Goal: Transaction & Acquisition: Purchase product/service

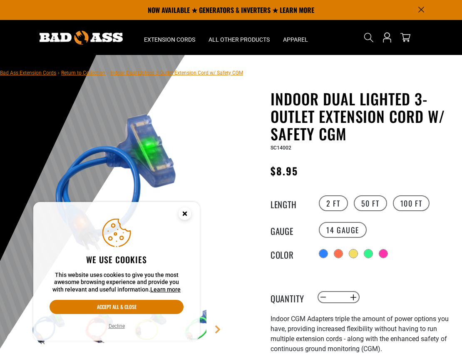
click at [186, 213] on circle "Cookie Consent" at bounding box center [184, 213] width 12 height 12
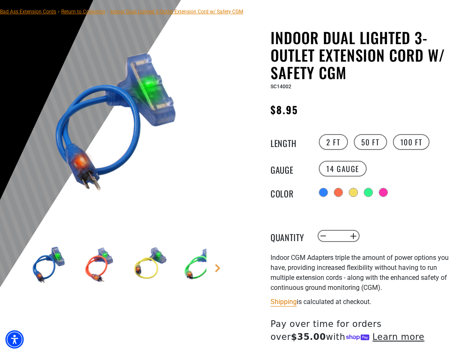
scroll to position [62, 0]
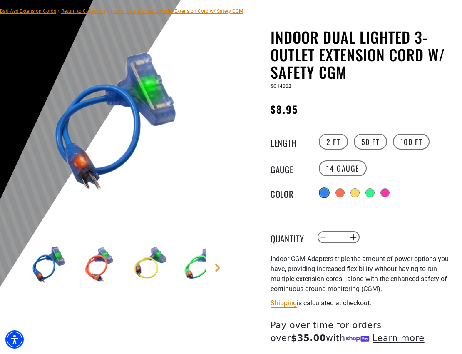
click at [325, 188] on div at bounding box center [323, 192] width 9 height 9
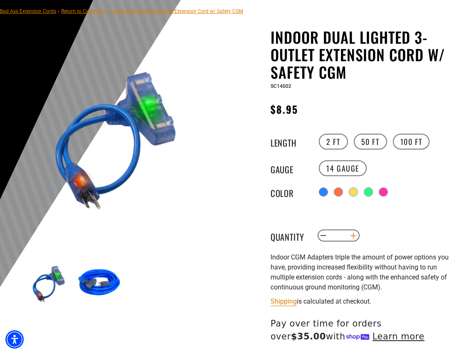
click at [351, 235] on button "Increase quantity for Indoor Dual Lighted 3-Outlet Extension Cord w/ Safety CGM" at bounding box center [352, 235] width 13 height 14
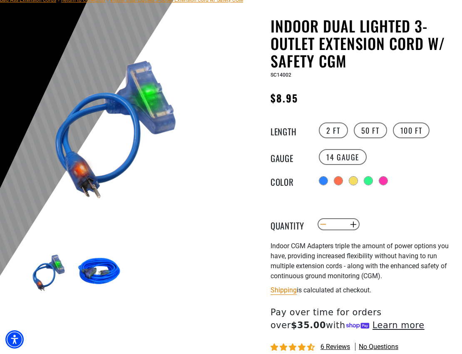
click at [319, 223] on button "Decrease quantity for Indoor Dual Lighted 3-Outlet Extension Cord w/ Safety CGM" at bounding box center [323, 224] width 13 height 14
type input "*"
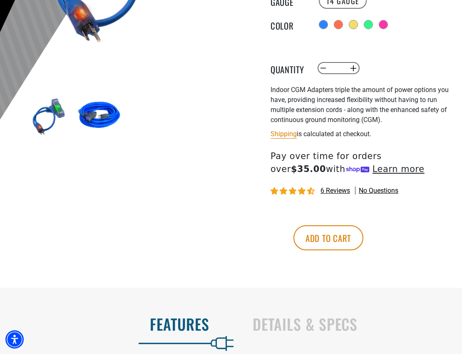
scroll to position [282, 0]
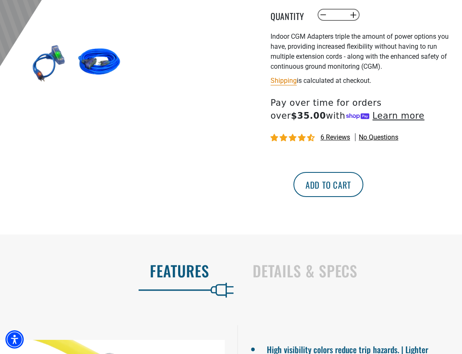
click at [363, 187] on button "Add to cart" at bounding box center [328, 184] width 70 height 25
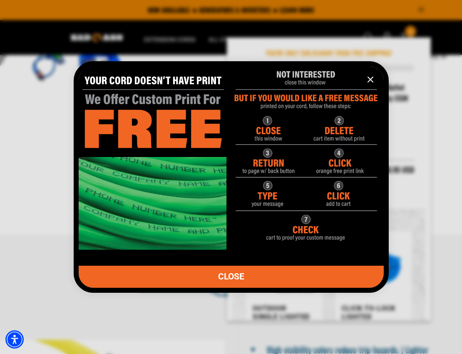
click at [371, 77] on icon "information" at bounding box center [370, 79] width 10 height 10
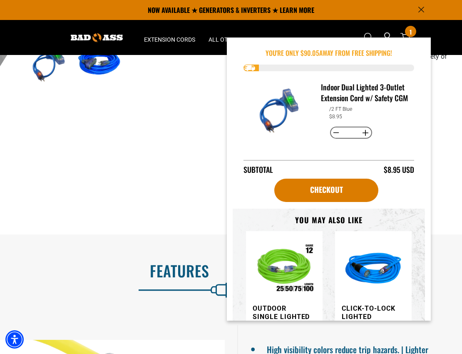
click at [193, 141] on div "1 of 6" at bounding box center [115, 21] width 231 height 426
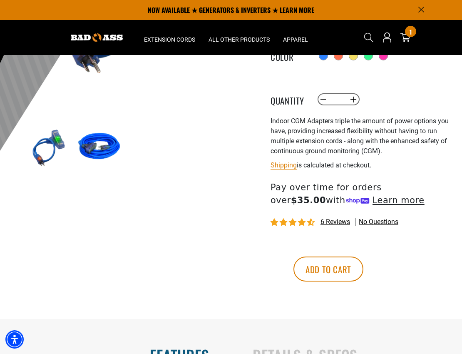
scroll to position [125, 0]
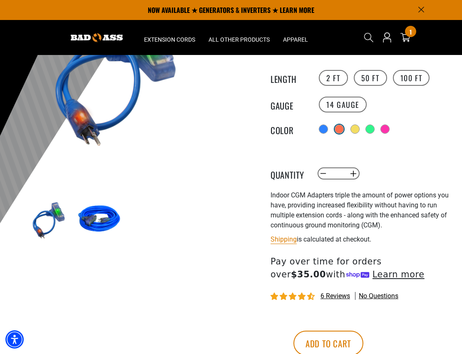
click at [343, 128] on div at bounding box center [339, 129] width 8 height 8
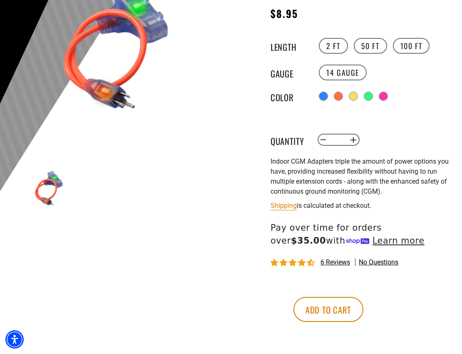
scroll to position [174, 0]
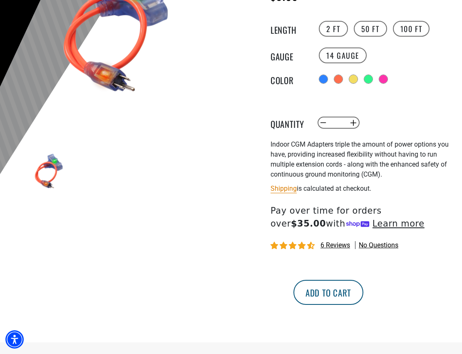
click at [363, 291] on button "Add to cart" at bounding box center [328, 292] width 70 height 25
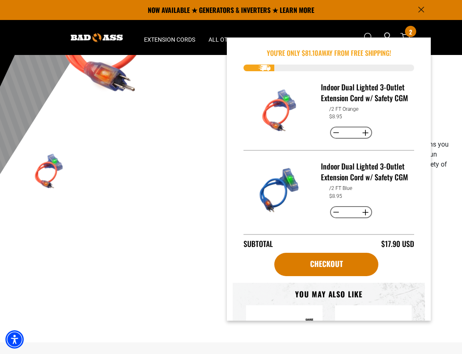
click at [165, 284] on div "1 of 6" at bounding box center [115, 129] width 231 height 426
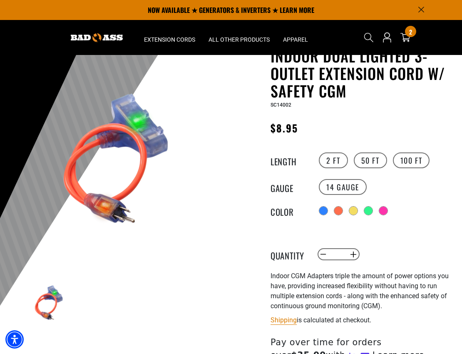
scroll to position [0, 0]
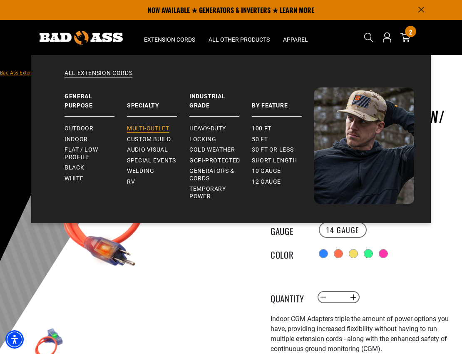
click at [136, 128] on span "Multi-Outlet" at bounding box center [148, 128] width 42 height 7
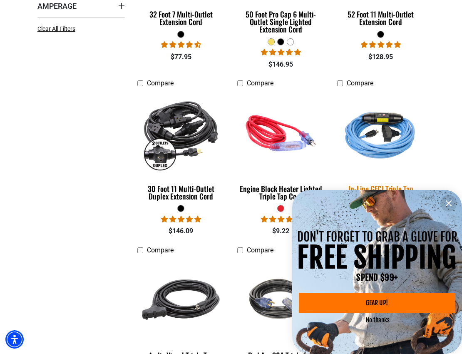
scroll to position [324, 0]
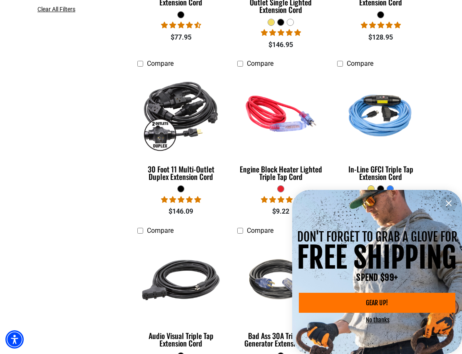
click at [451, 203] on icon "information" at bounding box center [448, 203] width 10 height 10
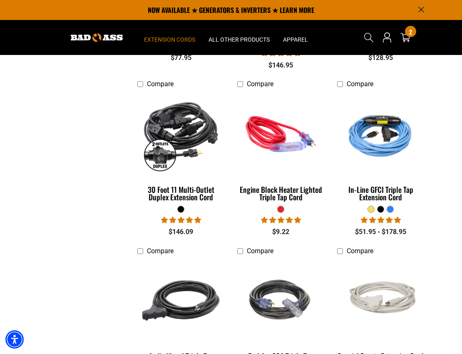
scroll to position [0, 0]
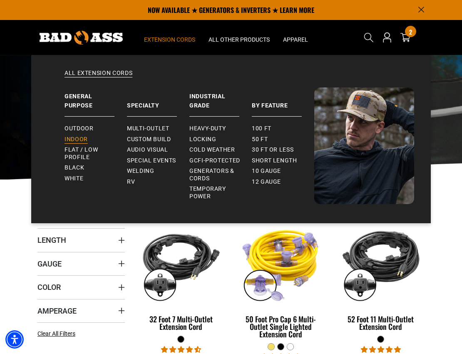
click at [75, 141] on span "Indoor" at bounding box center [75, 139] width 23 height 7
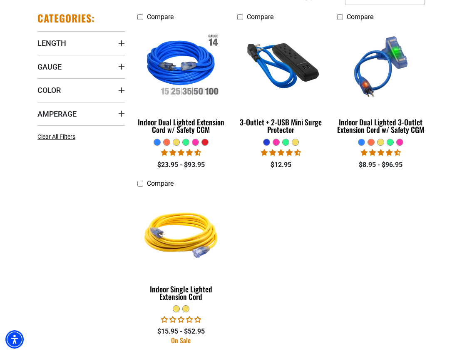
scroll to position [198, 0]
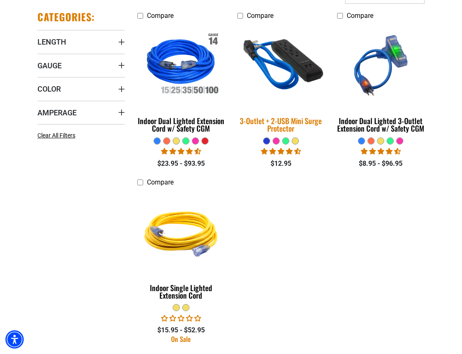
click at [273, 71] on img at bounding box center [281, 65] width 100 height 90
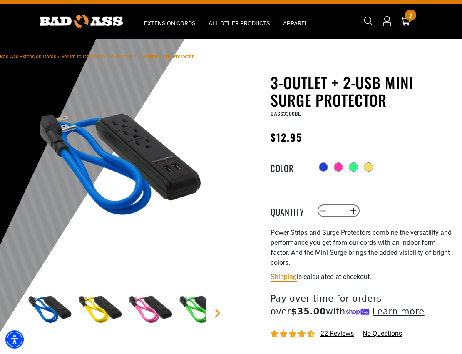
scroll to position [20, 0]
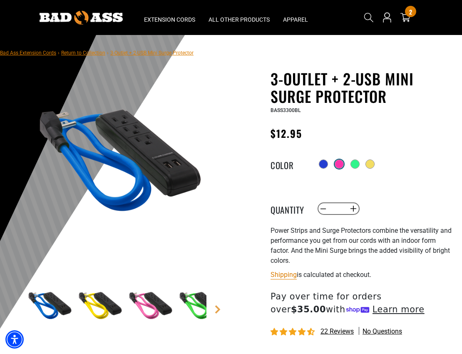
click at [342, 166] on div at bounding box center [339, 164] width 8 height 8
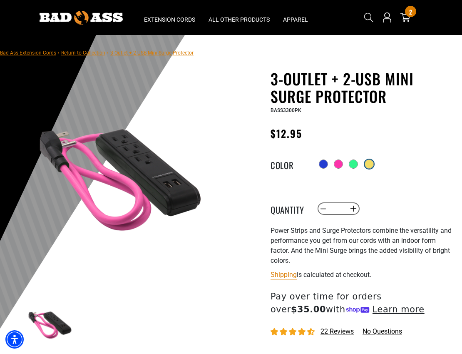
click at [371, 166] on div at bounding box center [369, 164] width 8 height 8
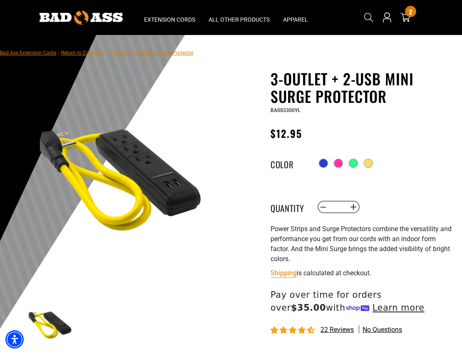
click at [344, 166] on div "Radio button Radio button Radio button Radio button" at bounding box center [386, 162] width 139 height 13
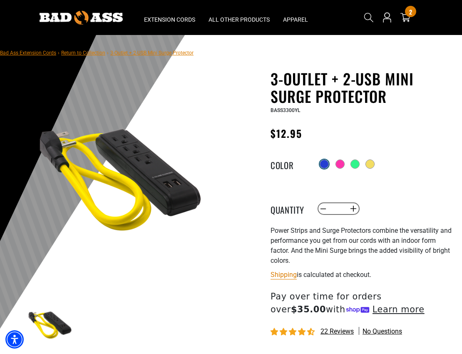
click at [322, 165] on div at bounding box center [324, 164] width 8 height 8
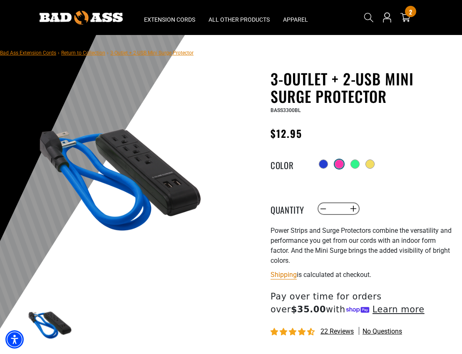
click at [337, 166] on div at bounding box center [338, 163] width 9 height 9
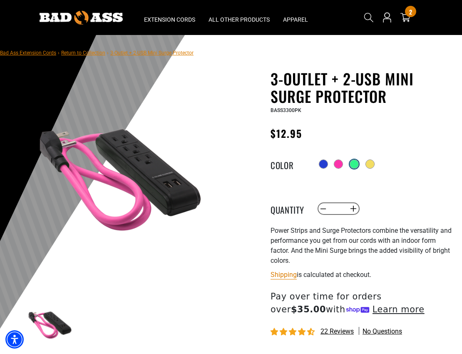
click at [357, 166] on div at bounding box center [354, 164] width 8 height 8
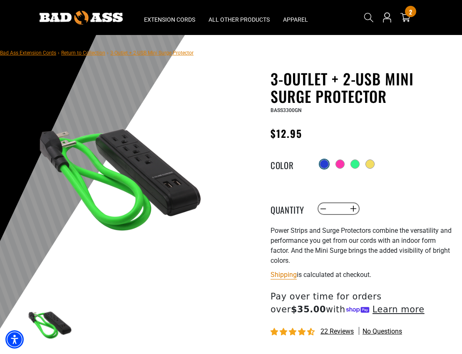
click at [322, 166] on div at bounding box center [324, 164] width 8 height 8
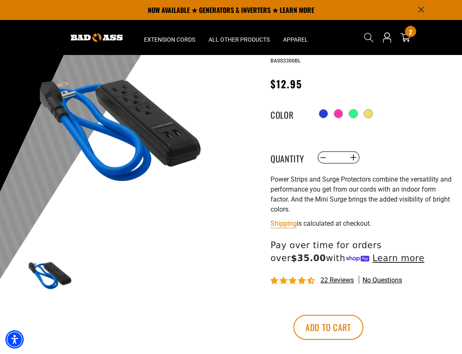
scroll to position [63, 0]
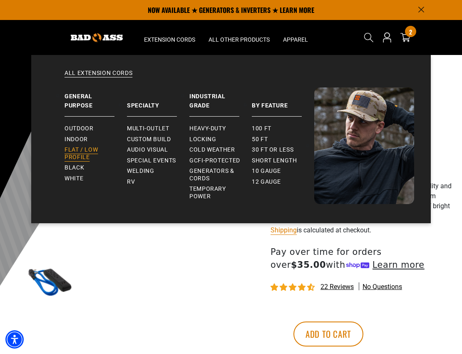
click at [89, 153] on span "Flat / Low Profile" at bounding box center [92, 153] width 56 height 15
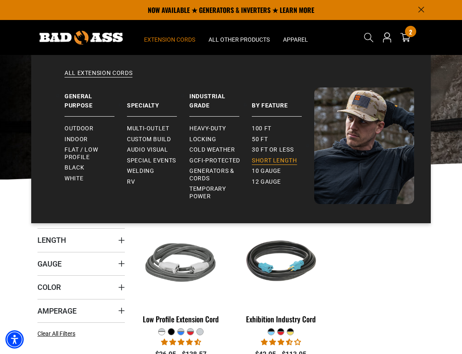
click at [256, 159] on span "Short Length" at bounding box center [274, 160] width 45 height 7
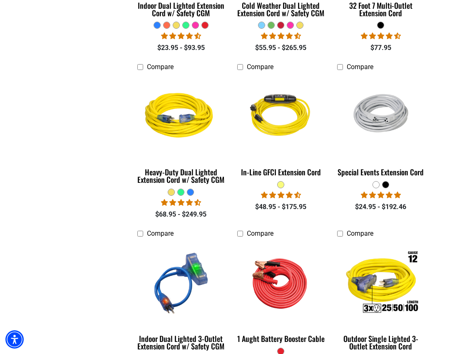
scroll to position [510, 0]
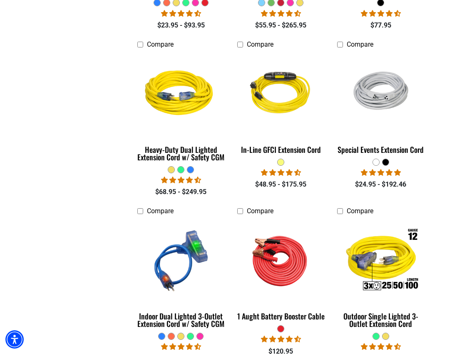
click at [378, 158] on div at bounding box center [375, 161] width 7 height 7
click at [377, 159] on div at bounding box center [376, 162] width 6 height 6
click at [375, 159] on div at bounding box center [376, 162] width 6 height 6
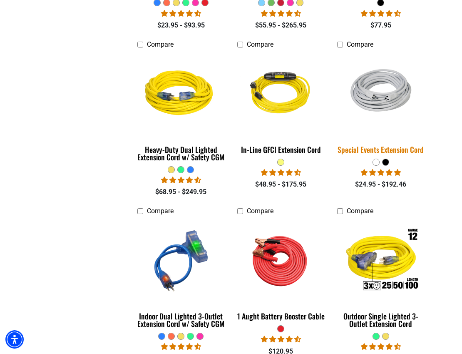
click at [396, 78] on img at bounding box center [381, 94] width 100 height 65
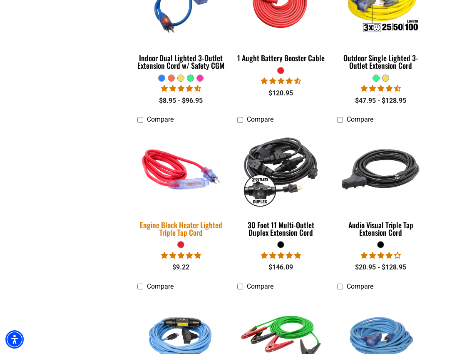
scroll to position [771, 0]
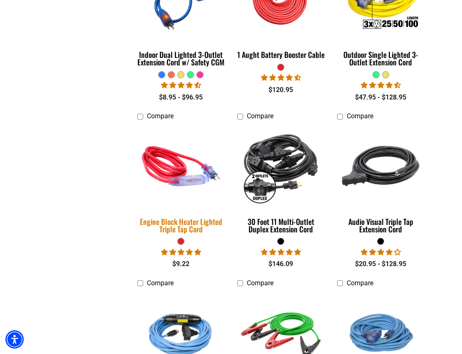
click at [192, 149] on img at bounding box center [181, 166] width 100 height 90
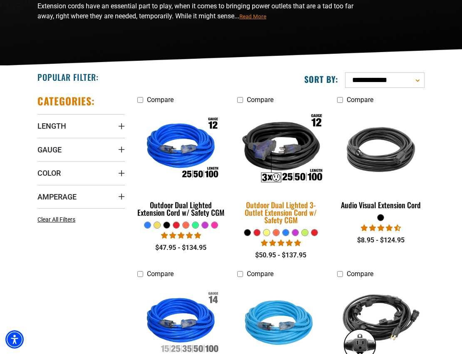
scroll to position [119, 0]
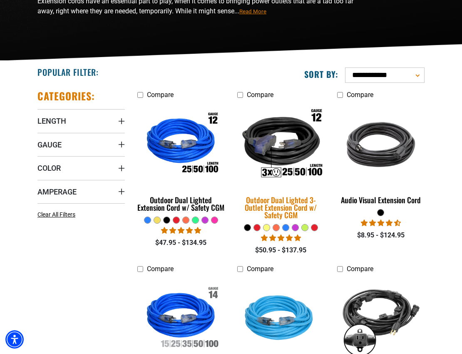
click at [261, 154] on img at bounding box center [281, 144] width 100 height 90
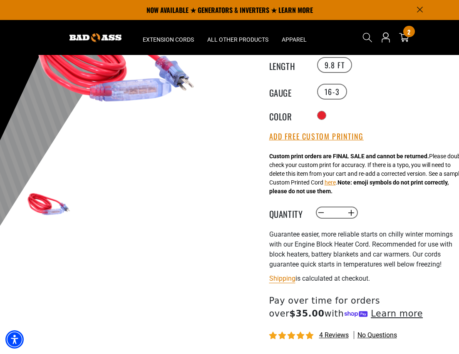
scroll to position [87, 0]
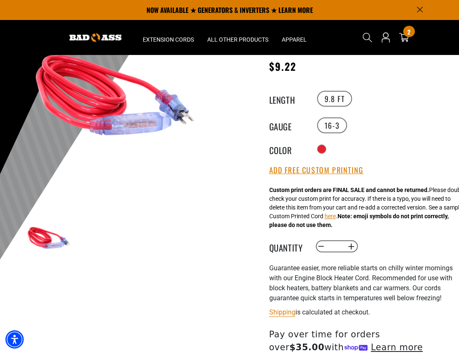
click at [161, 119] on img at bounding box center [115, 95] width 181 height 181
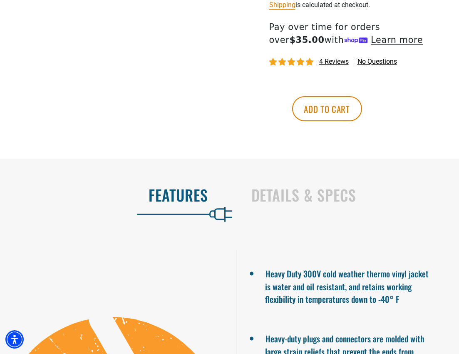
scroll to position [396, 0]
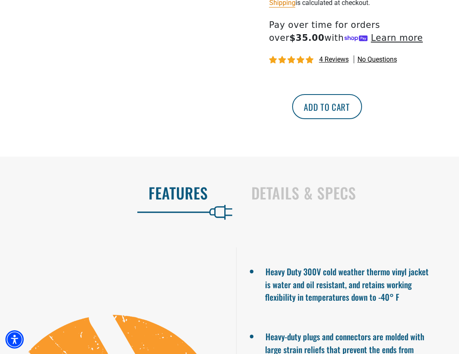
click at [362, 115] on button "Add to cart" at bounding box center [327, 106] width 70 height 25
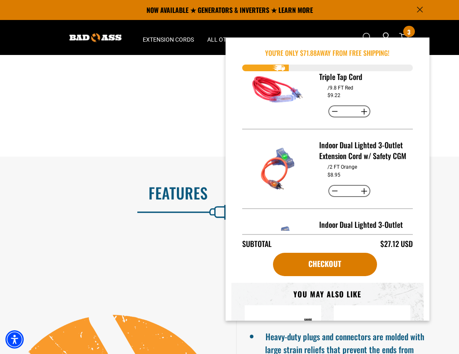
scroll to position [0, 0]
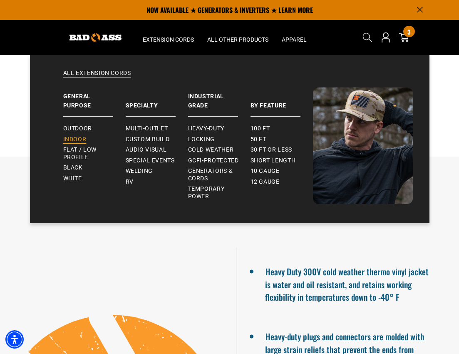
click at [87, 139] on link "Indoor" at bounding box center [94, 139] width 62 height 11
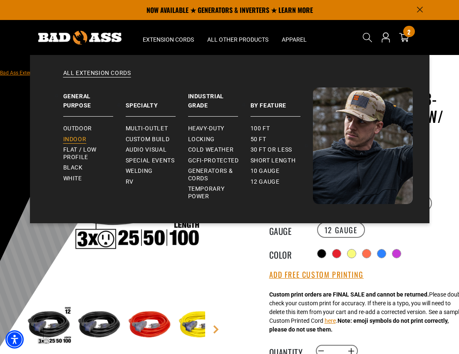
click at [74, 143] on link "Indoor" at bounding box center [94, 139] width 62 height 11
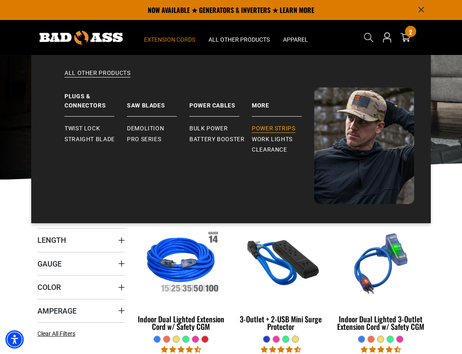
click at [261, 128] on span "Power Strips" at bounding box center [274, 128] width 44 height 7
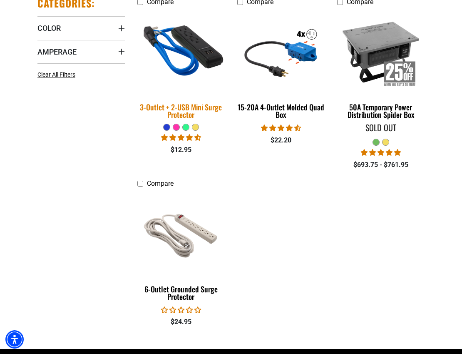
scroll to position [214, 0]
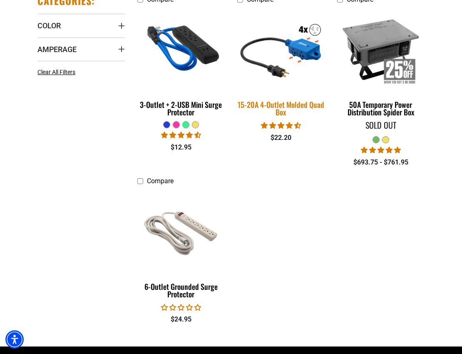
click at [294, 58] on img at bounding box center [281, 49] width 100 height 90
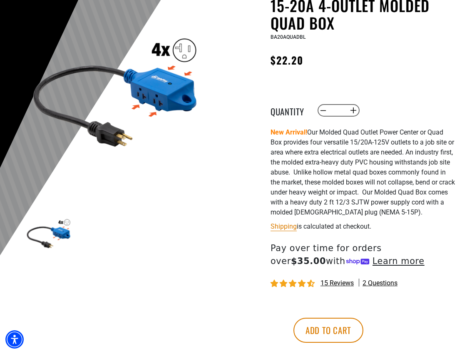
scroll to position [94, 0]
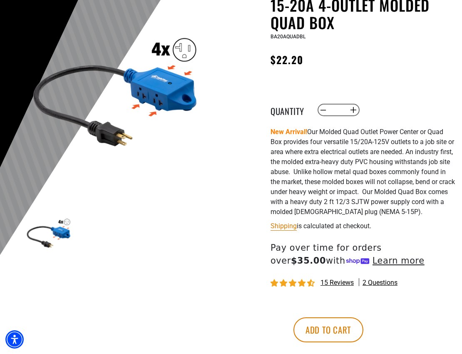
click at [152, 92] on img at bounding box center [116, 89] width 182 height 182
click at [179, 48] on img at bounding box center [116, 89] width 182 height 182
click at [155, 51] on img at bounding box center [116, 89] width 182 height 182
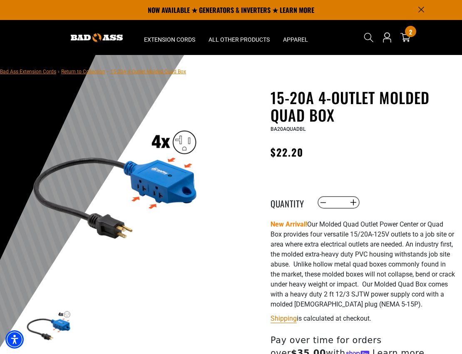
scroll to position [0, 0]
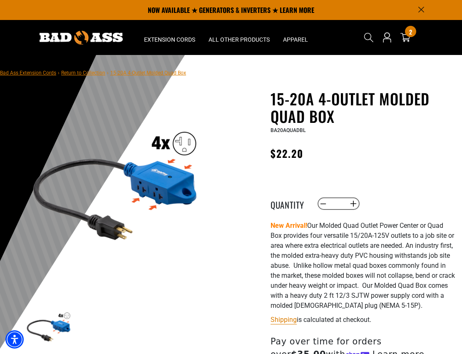
click at [57, 328] on img at bounding box center [49, 326] width 48 height 48
click at [64, 314] on img at bounding box center [49, 326] width 48 height 48
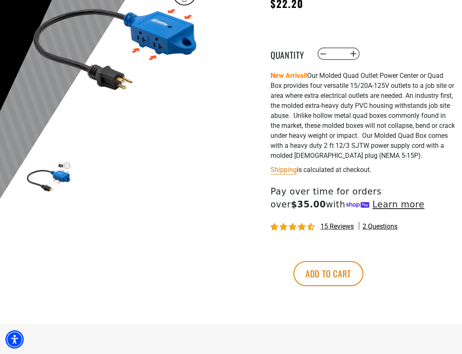
scroll to position [154, 0]
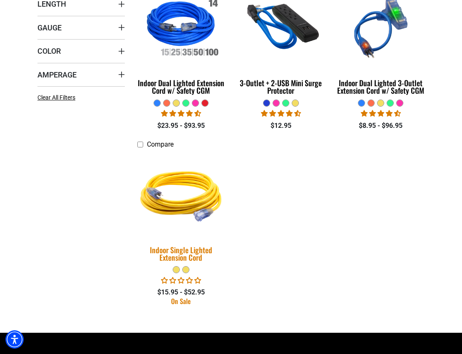
scroll to position [239, 0]
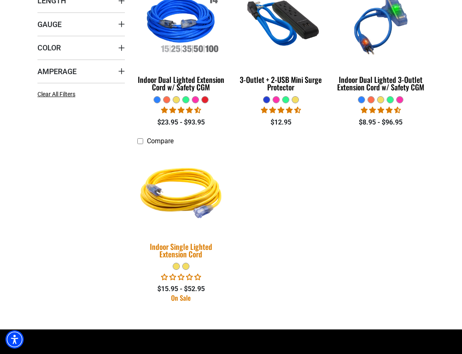
click at [201, 200] on img at bounding box center [181, 191] width 100 height 90
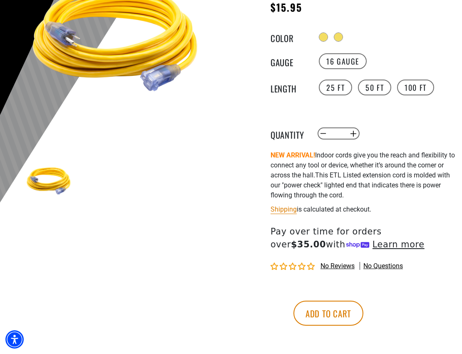
scroll to position [163, 0]
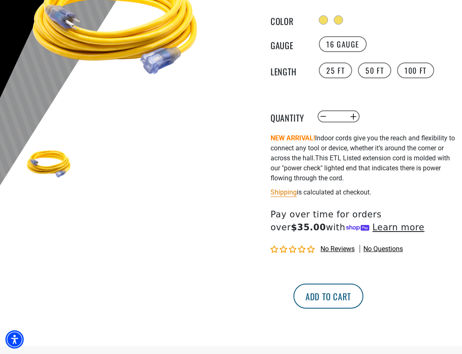
click at [363, 287] on button "Add to cart" at bounding box center [328, 295] width 70 height 25
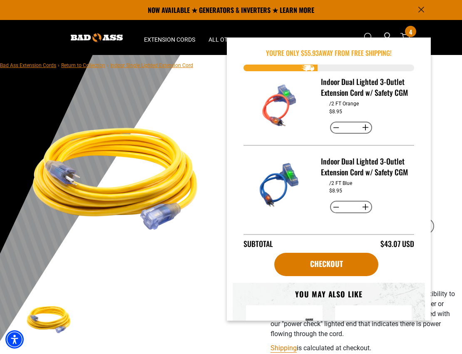
scroll to position [184, 0]
click at [192, 288] on section "1 of 1 Previous Next Previous Next" at bounding box center [115, 213] width 185 height 262
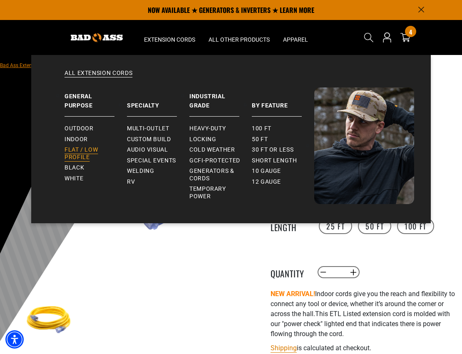
click at [71, 158] on span "Flat / Low Profile" at bounding box center [92, 153] width 56 height 15
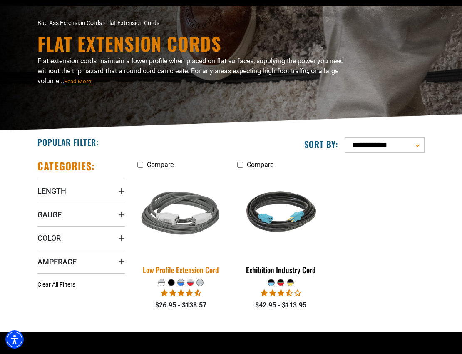
scroll to position [53, 0]
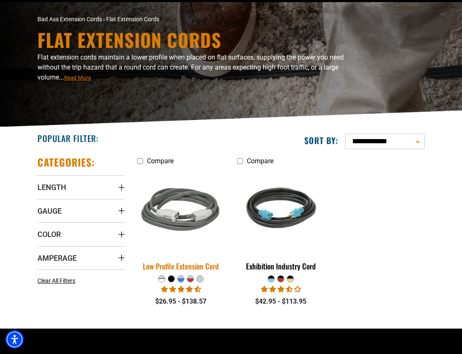
click at [168, 194] on img at bounding box center [181, 211] width 100 height 90
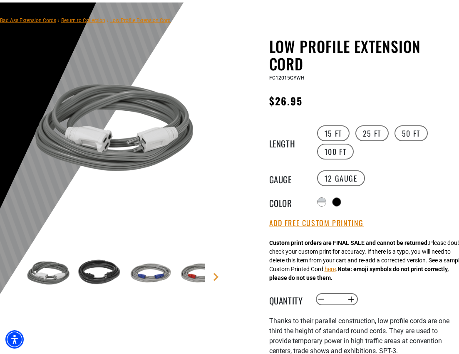
scroll to position [61, 0]
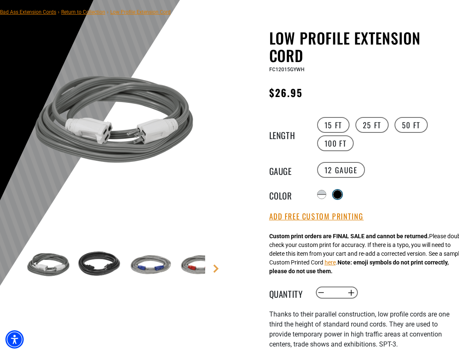
click at [338, 193] on div at bounding box center [337, 194] width 8 height 8
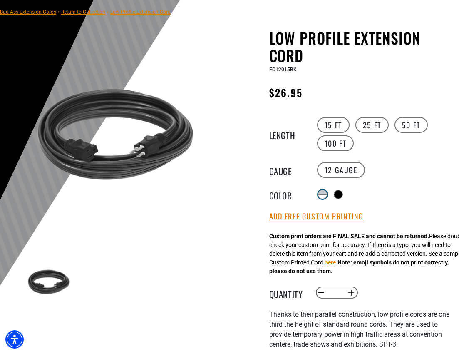
click at [320, 194] on div at bounding box center [322, 196] width 8 height 4
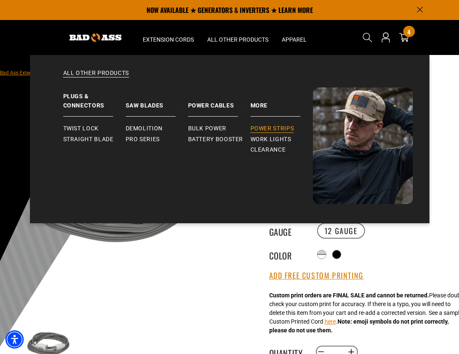
click at [266, 128] on span "Power Strips" at bounding box center [272, 128] width 44 height 7
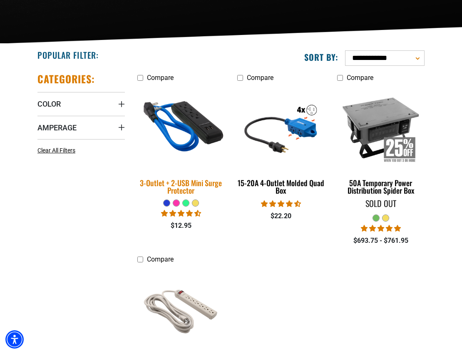
scroll to position [136, 0]
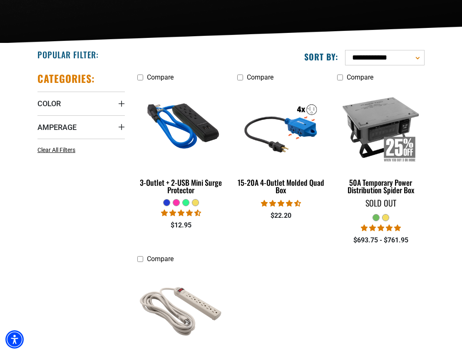
click at [175, 293] on img at bounding box center [181, 309] width 100 height 90
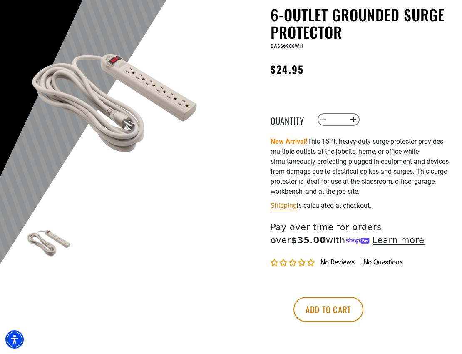
scroll to position [86, 0]
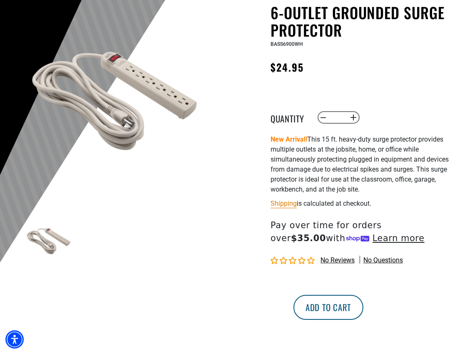
click at [363, 301] on button "Add to cart" at bounding box center [328, 306] width 70 height 25
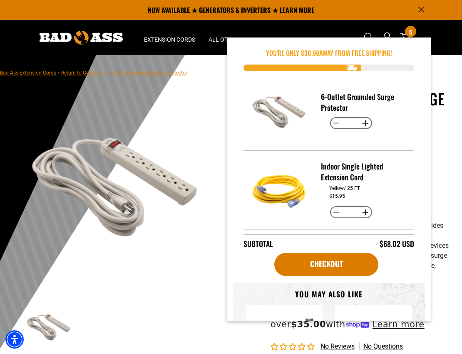
scroll to position [1, 0]
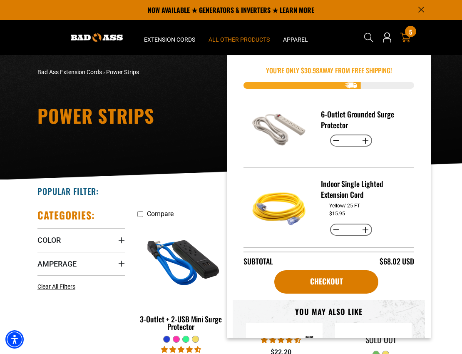
click at [408, 33] on div "5 5 items" at bounding box center [410, 31] width 11 height 11
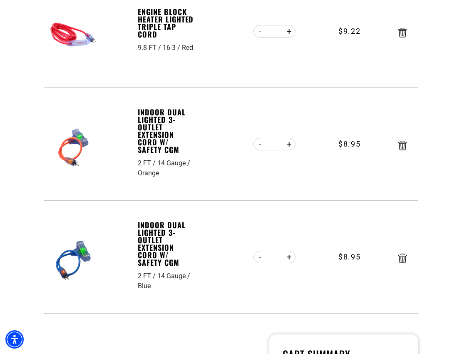
scroll to position [394, 0]
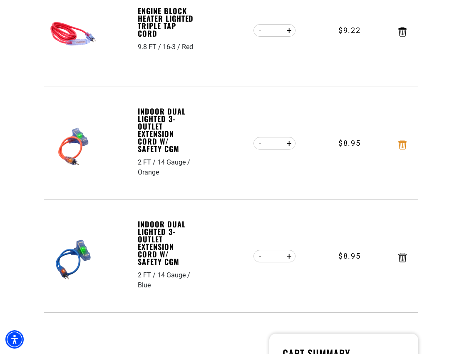
click at [403, 143] on icon "Remove Indoor Dual Lighted 3-Outlet Extension Cord w/ Safety CGM - 2 FT / 14 Ga…" at bounding box center [402, 145] width 8 height 10
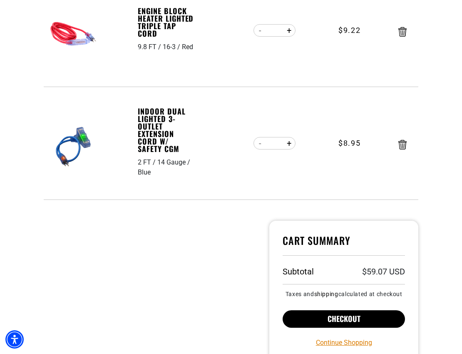
click at [307, 318] on button "Checkout" at bounding box center [343, 318] width 122 height 17
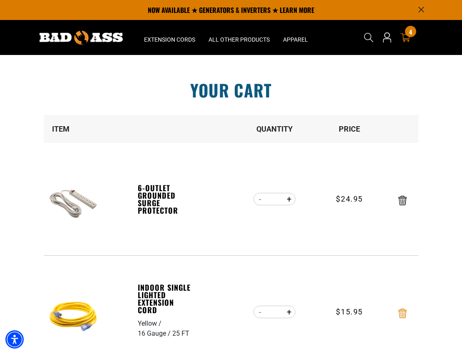
click at [403, 313] on icon "Remove Indoor Single Lighted Extension Cord - Yellow / 16 Gauge / 25 FT" at bounding box center [402, 313] width 8 height 10
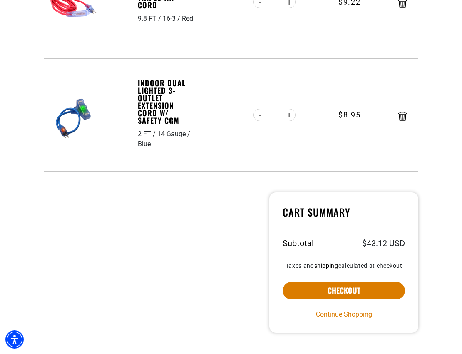
scroll to position [346, 0]
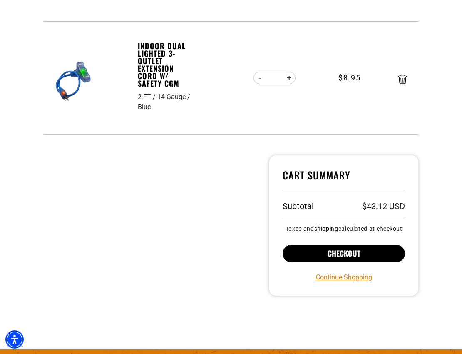
click at [331, 260] on button "Checkout" at bounding box center [343, 253] width 122 height 17
